Goal: Navigation & Orientation: Find specific page/section

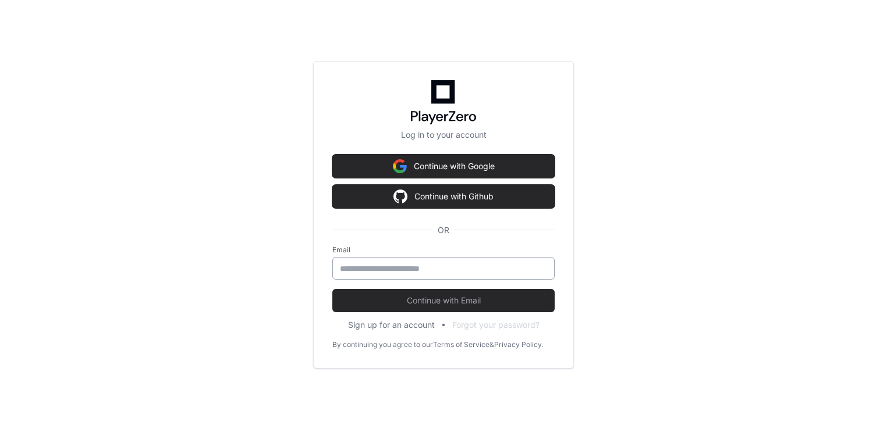
click at [396, 266] on input "email" at bounding box center [443, 269] width 207 height 12
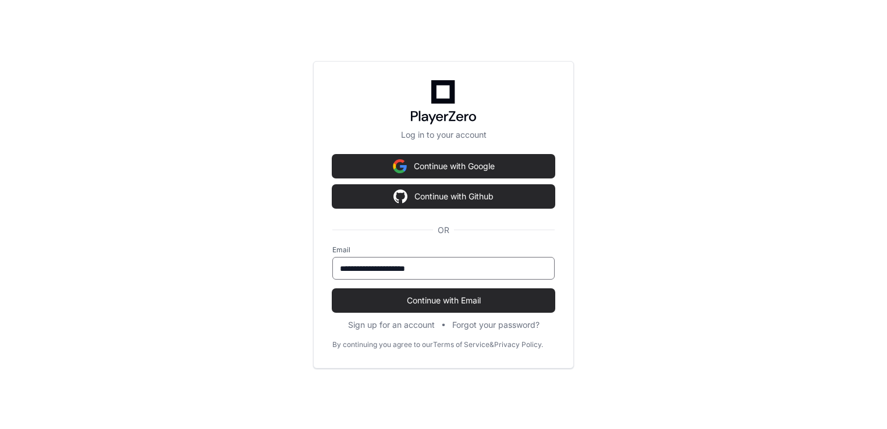
type input "**********"
click at [332, 289] on button "Continue with Email" at bounding box center [443, 300] width 222 height 23
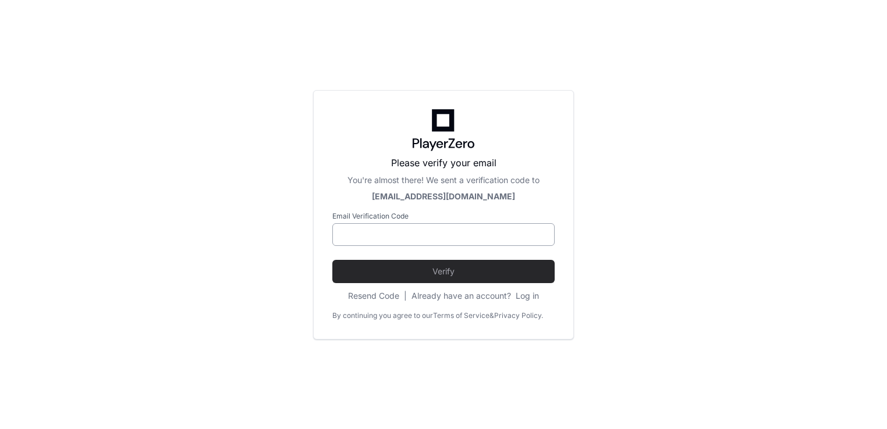
click at [394, 245] on div at bounding box center [443, 234] width 222 height 23
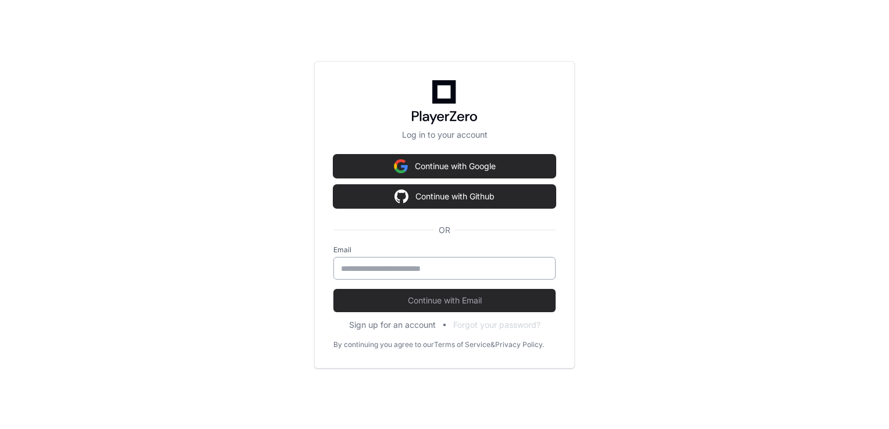
click at [407, 273] on input "email" at bounding box center [444, 269] width 207 height 12
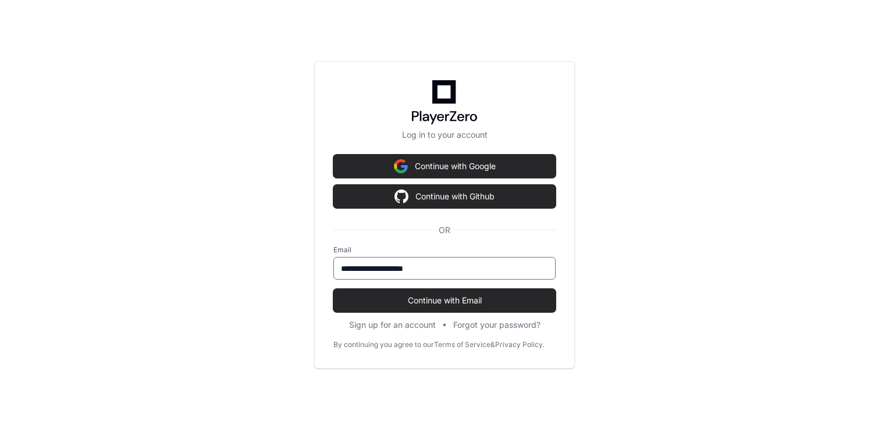
type input "**********"
click at [333, 289] on button "Continue with Email" at bounding box center [444, 300] width 222 height 23
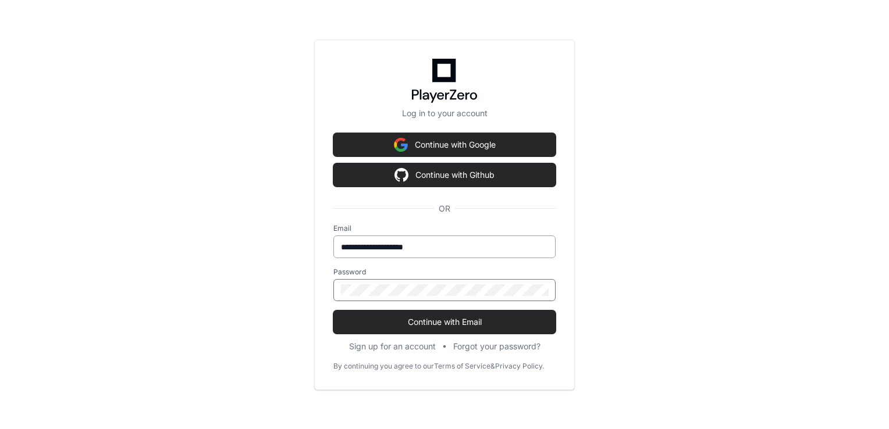
click at [333, 311] on button "Continue with Email" at bounding box center [444, 322] width 222 height 23
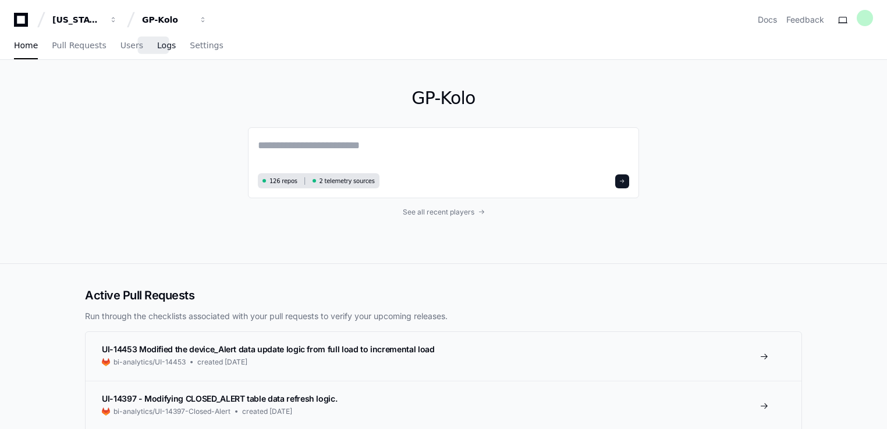
click at [157, 48] on span "Logs" at bounding box center [166, 45] width 19 height 7
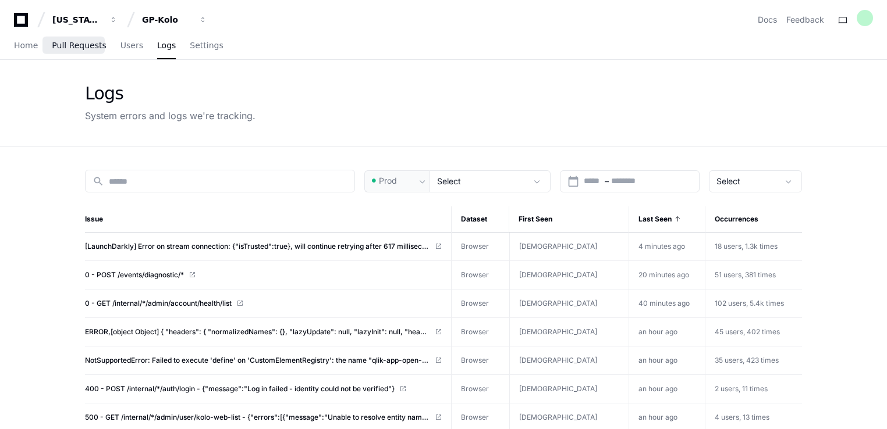
click at [91, 48] on span "Pull Requests" at bounding box center [79, 45] width 54 height 7
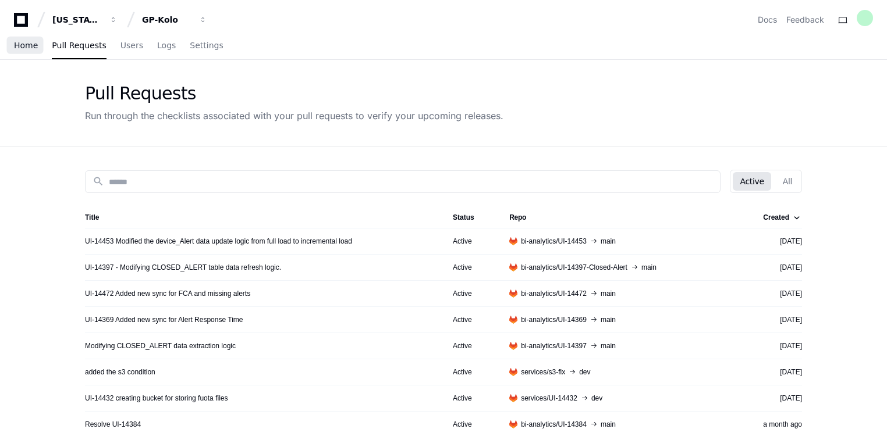
click at [16, 44] on span "Home" at bounding box center [26, 45] width 24 height 7
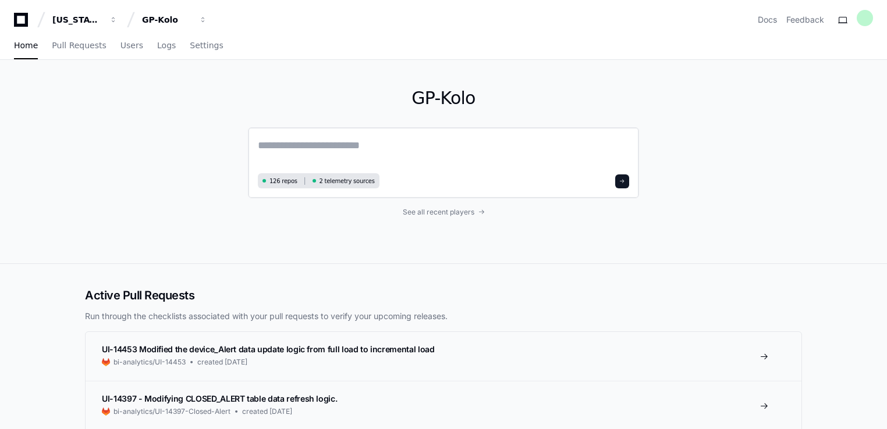
click at [307, 150] on textarea at bounding box center [443, 153] width 371 height 33
click at [284, 182] on span "126 repos" at bounding box center [283, 181] width 28 height 9
drag, startPoint x: 284, startPoint y: 182, endPoint x: 414, endPoint y: 212, distance: 133.9
click at [414, 212] on span "See all recent players" at bounding box center [439, 212] width 72 height 9
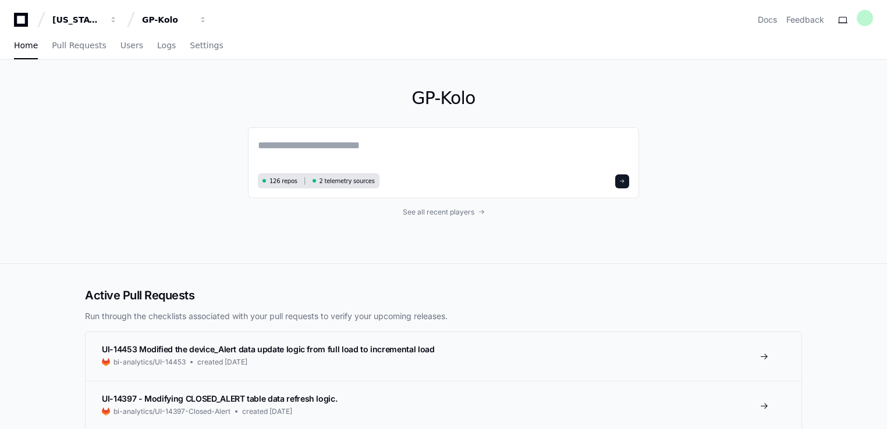
drag, startPoint x: 109, startPoint y: 184, endPoint x: 119, endPoint y: 202, distance: 20.4
click at [115, 196] on div "GP-Kolo 126 repos 2 telemetry sources See all recent players" at bounding box center [443, 162] width 745 height 204
